Goal: Information Seeking & Learning: Learn about a topic

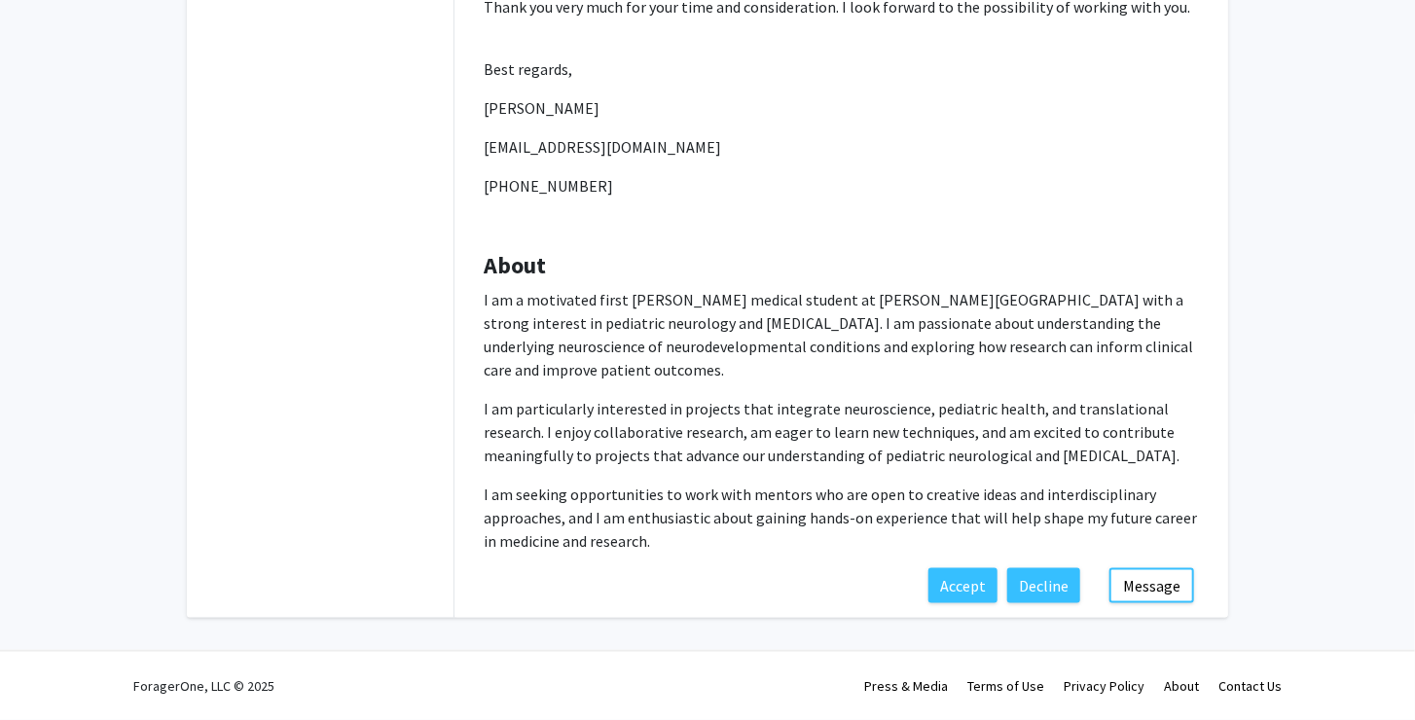
scroll to position [847, 0]
click at [741, 484] on p "I am seeking opportunities to work with mentors who are open to creative ideas …" at bounding box center [841, 518] width 715 height 70
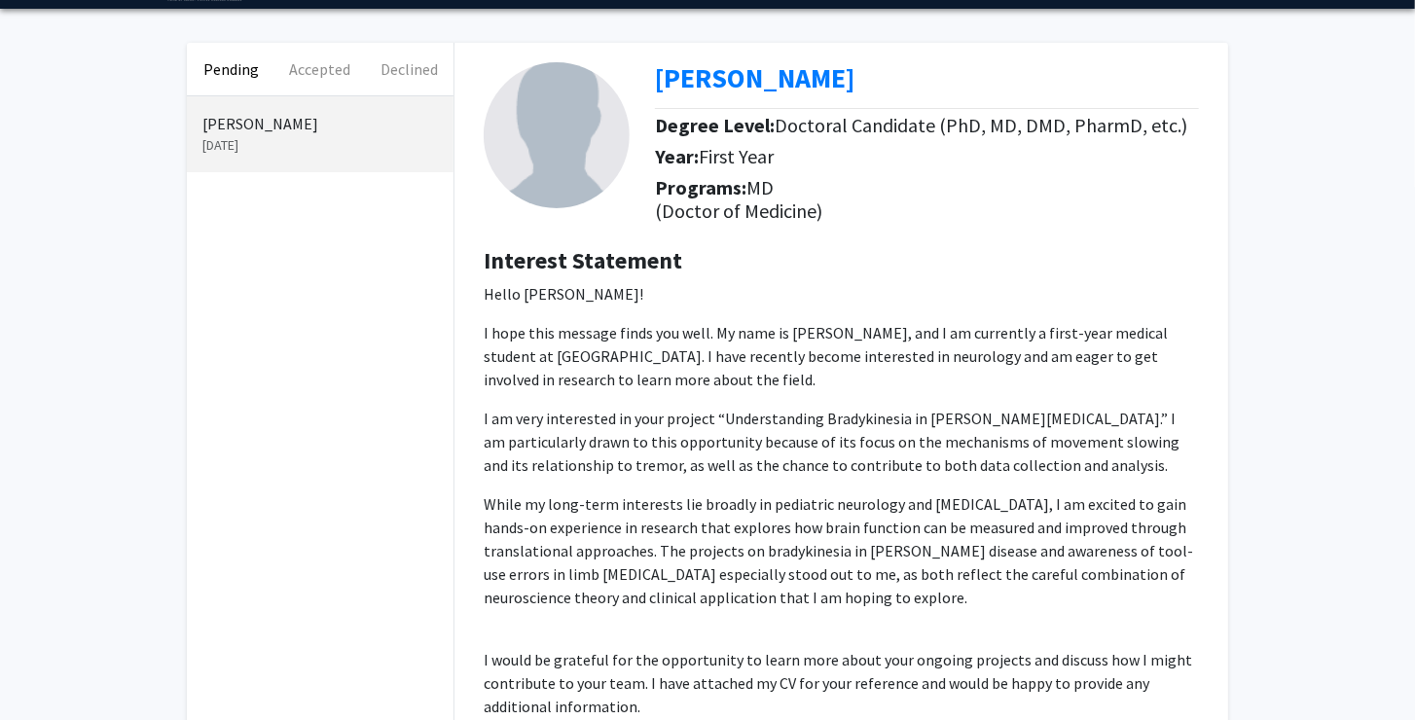
scroll to position [0, 0]
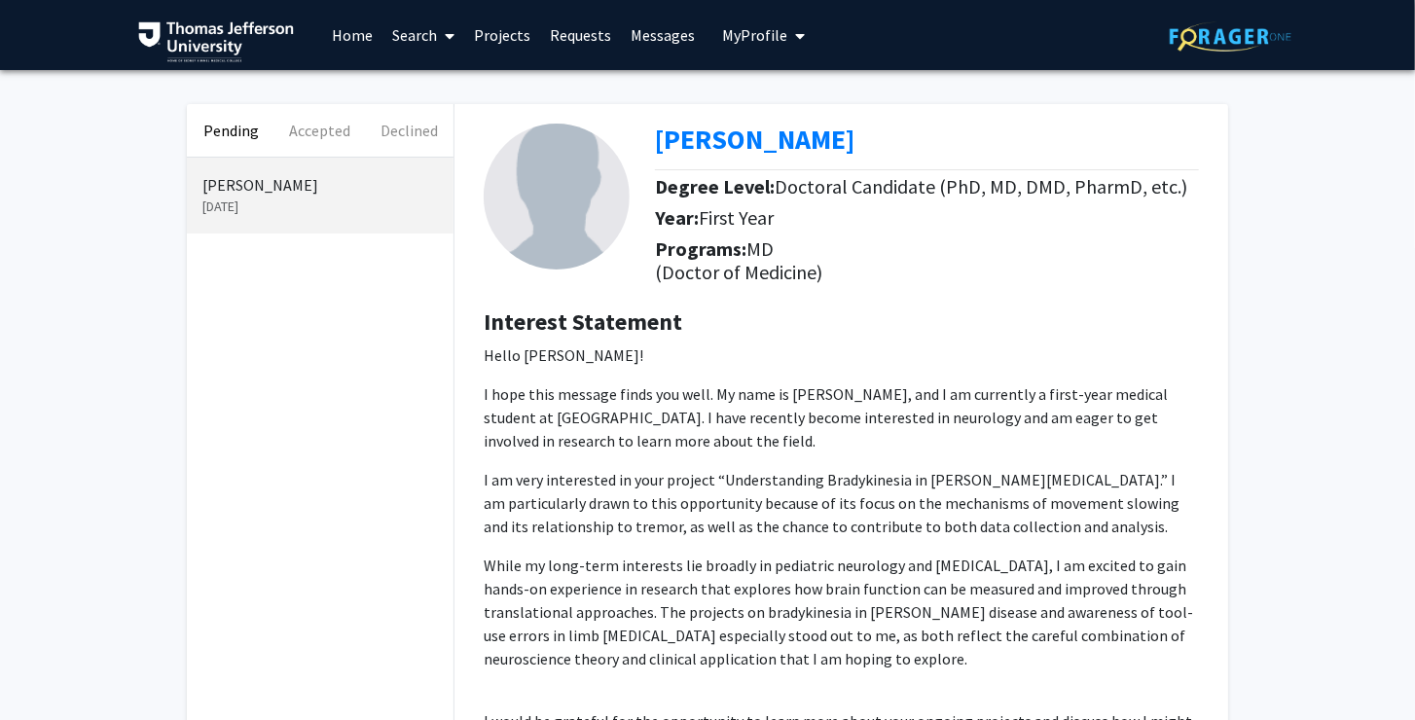
click at [227, 128] on button "Pending" at bounding box center [231, 130] width 89 height 53
click at [248, 168] on div "Samantha Hertz Aug 29, 2025" at bounding box center [320, 196] width 267 height 76
click at [792, 135] on b "[PERSON_NAME]" at bounding box center [755, 139] width 200 height 35
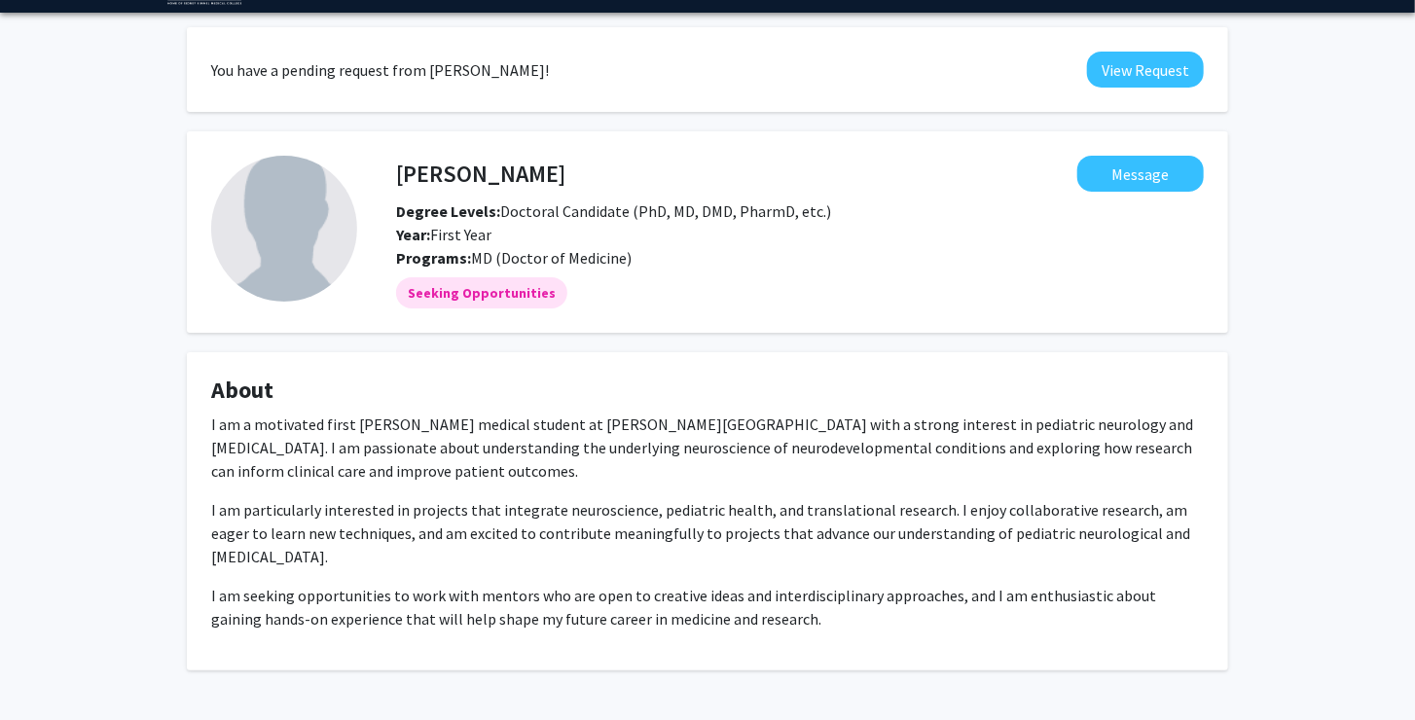
scroll to position [128, 0]
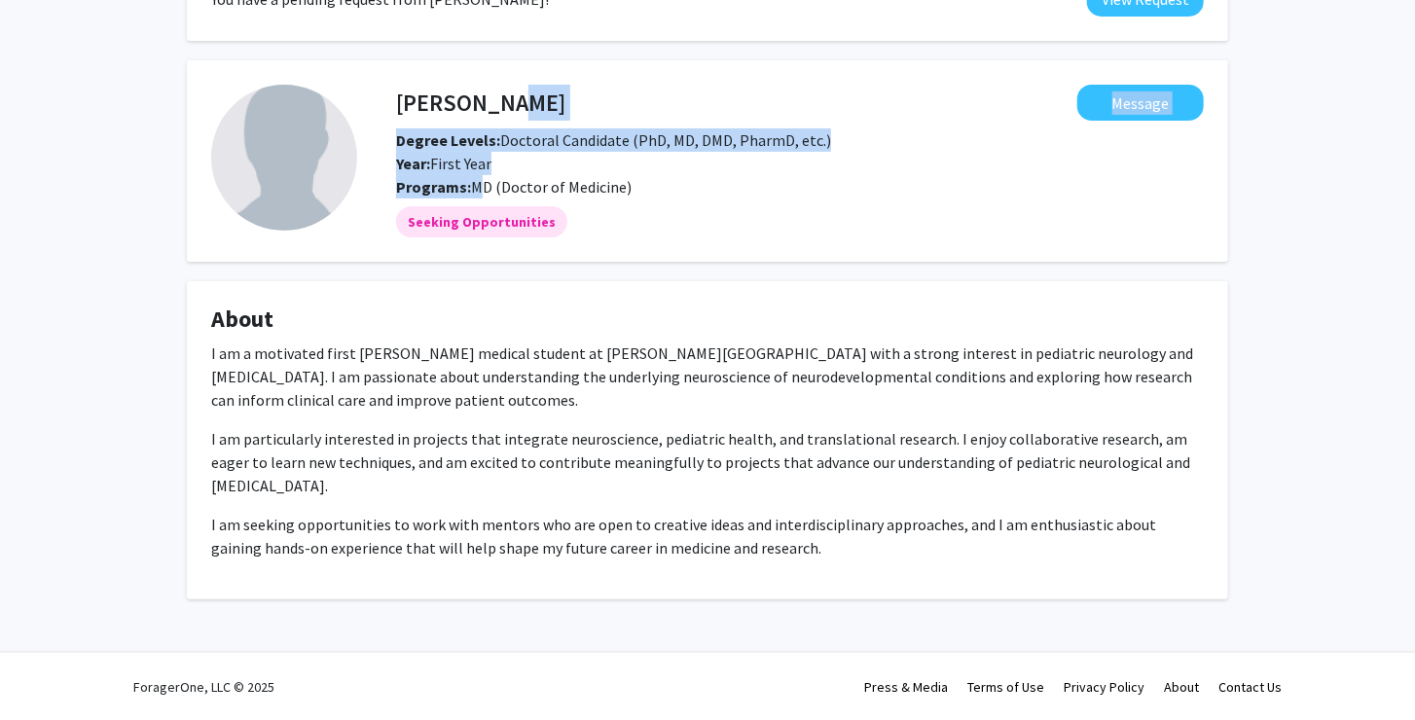
drag, startPoint x: 505, startPoint y: 102, endPoint x: 481, endPoint y: 175, distance: 76.9
click at [481, 175] on div "[PERSON_NAME] Message Degree Levels: Doctoral Candidate (PhD, MD, DMD, PharmD, …" at bounding box center [800, 142] width 837 height 114
click at [481, 177] on span "MD (Doctor of Medicine)" at bounding box center [551, 186] width 161 height 19
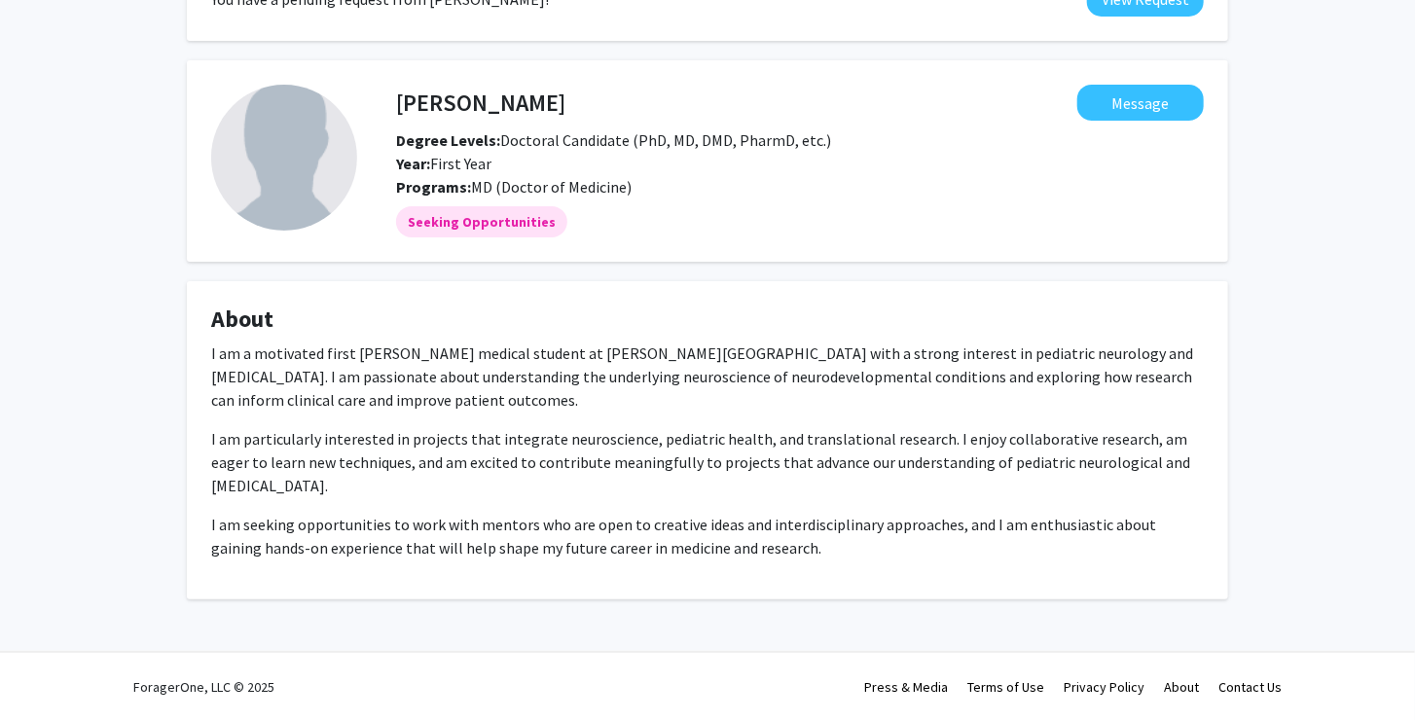
click at [300, 148] on img at bounding box center [284, 158] width 146 height 146
click at [329, 434] on p "I am particularly interested in projects that integrate neuroscience, pediatric…" at bounding box center [707, 462] width 993 height 70
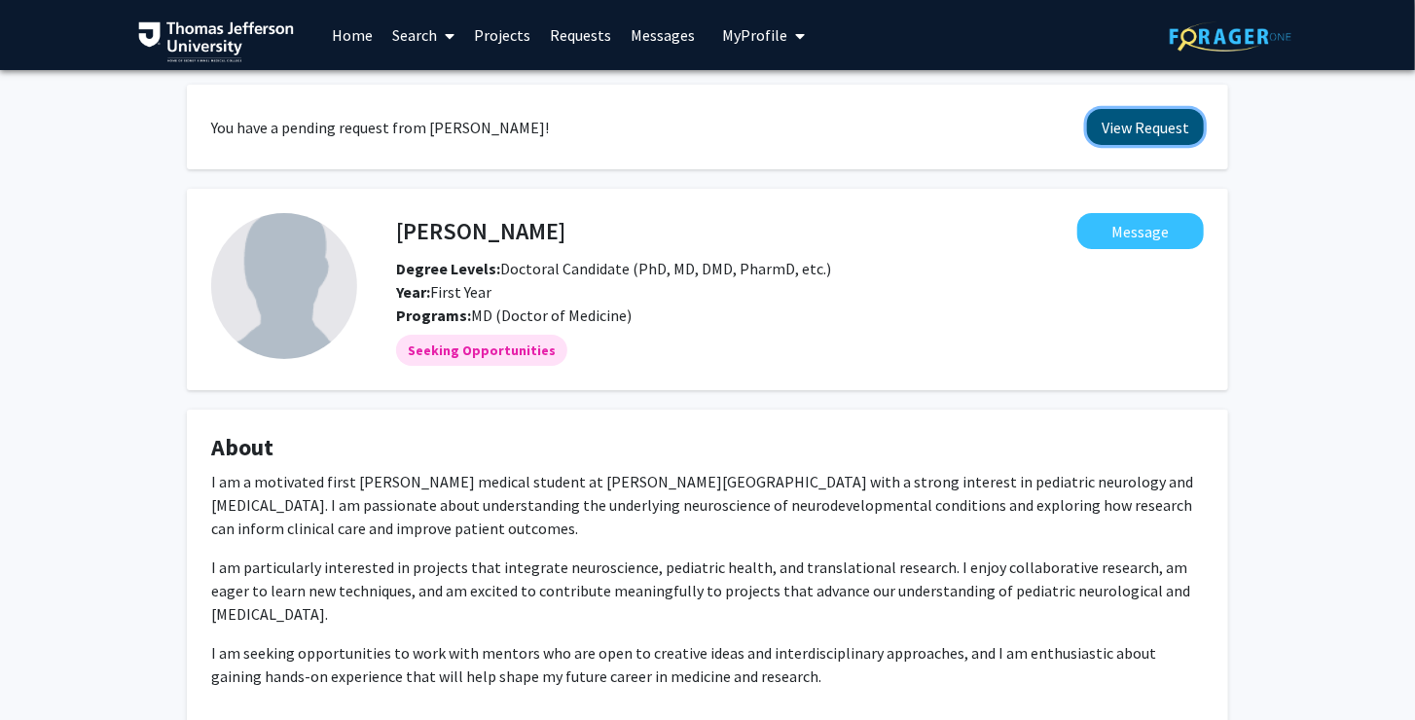
click at [1149, 128] on button "View Request" at bounding box center [1145, 127] width 117 height 36
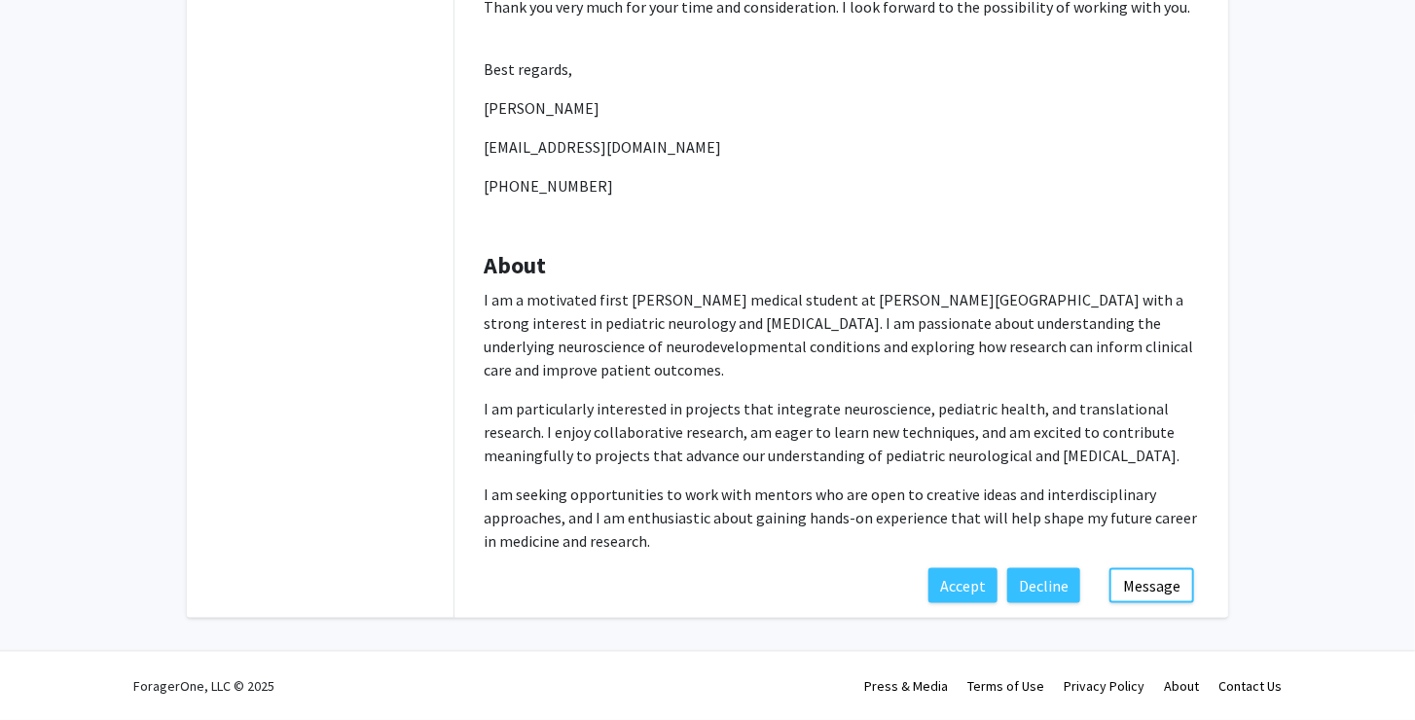
scroll to position [847, 0]
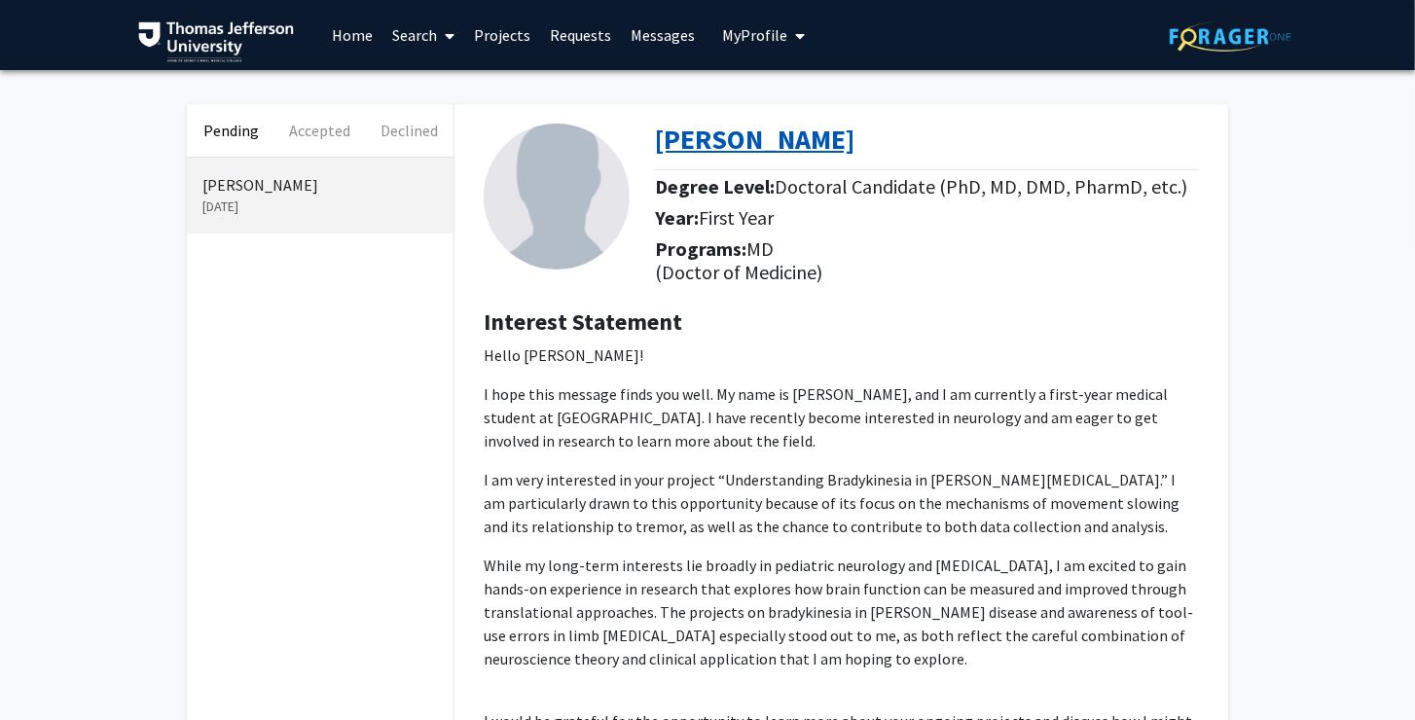
click at [711, 139] on b "[PERSON_NAME]" at bounding box center [755, 139] width 200 height 35
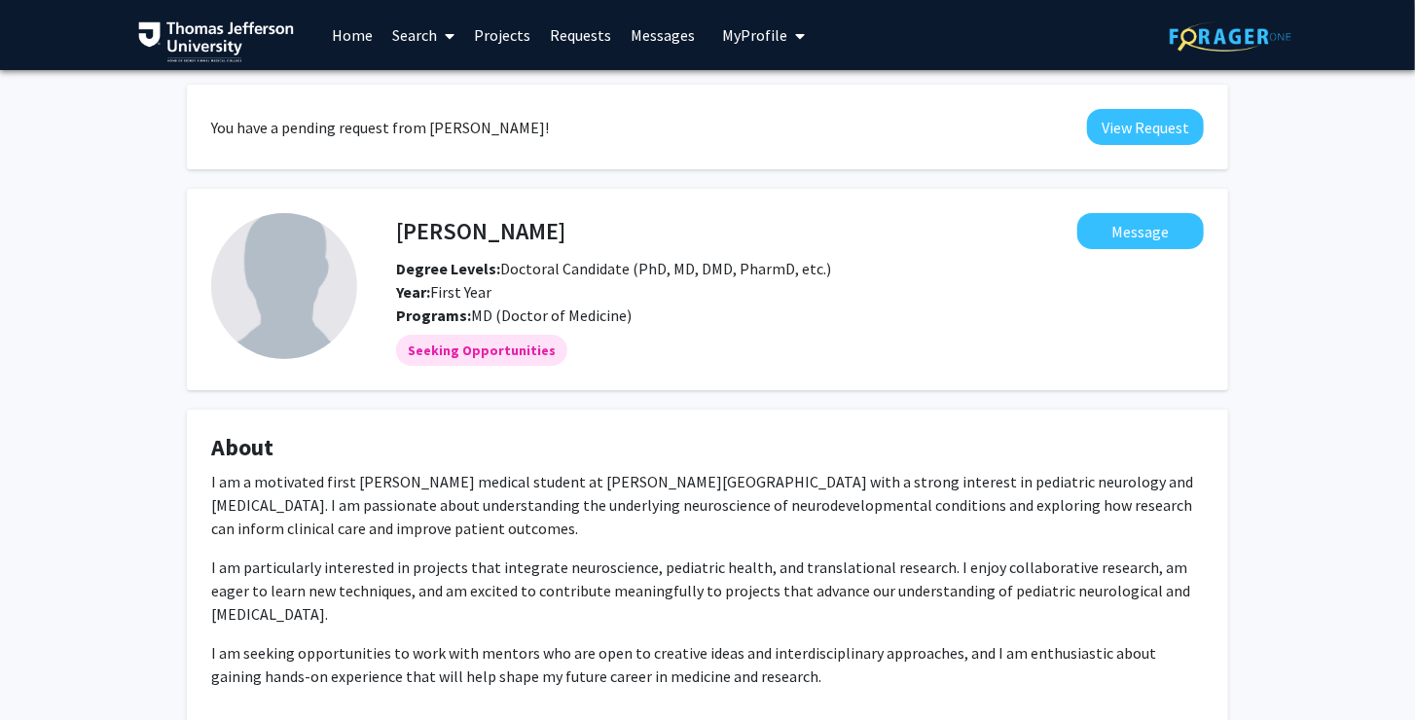
click at [482, 230] on h4 "[PERSON_NAME]" at bounding box center [480, 231] width 169 height 36
click at [254, 275] on img at bounding box center [284, 286] width 146 height 146
click at [448, 274] on b "Degree Levels:" at bounding box center [448, 268] width 104 height 19
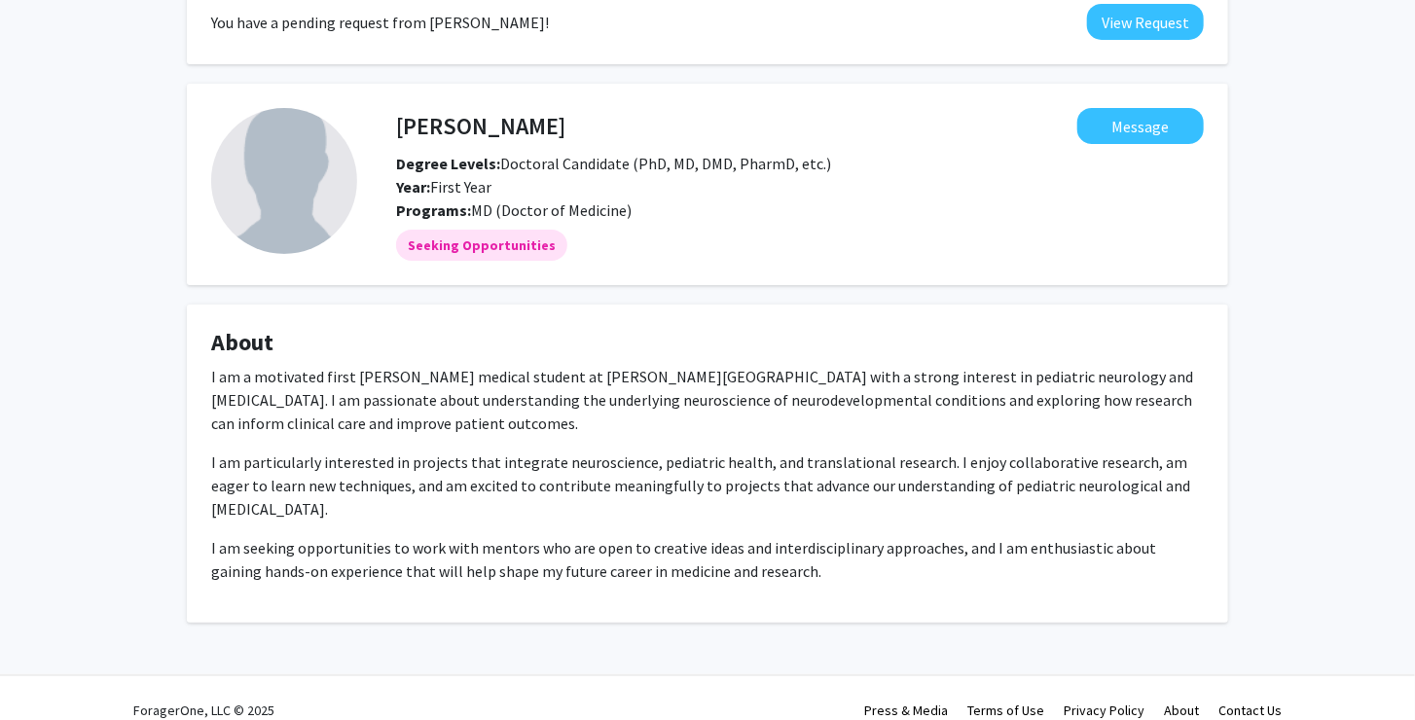
scroll to position [128, 0]
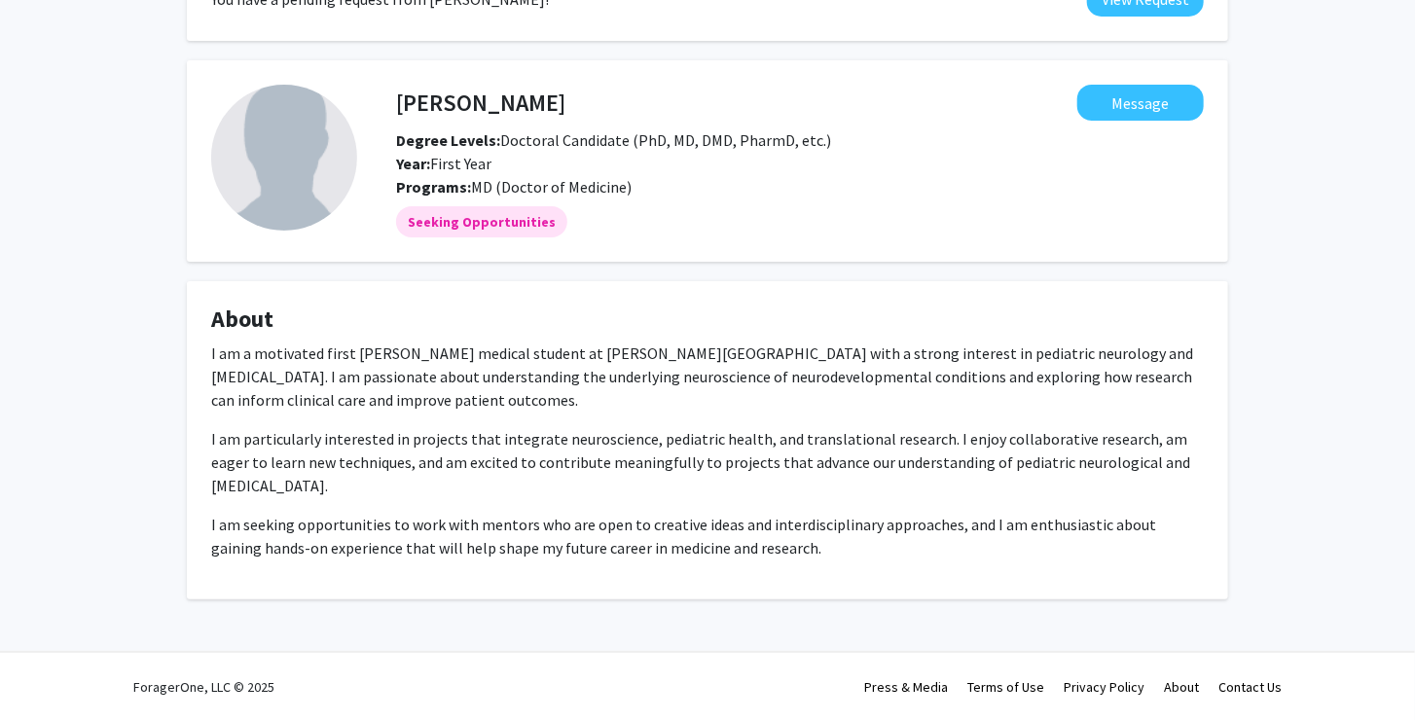
click at [396, 424] on div "I am a motivated first yera medical student at Sidney Kimmel Medical College wi…" at bounding box center [707, 451] width 993 height 218
